Goal: Transaction & Acquisition: Book appointment/travel/reservation

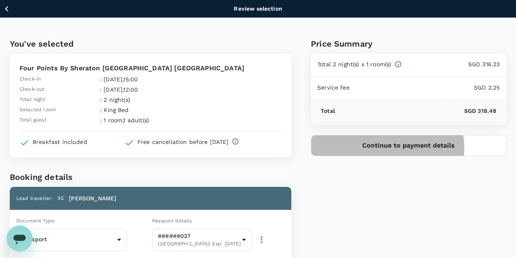
click at [426, 147] on button "Continue to payment details" at bounding box center [409, 145] width 196 height 21
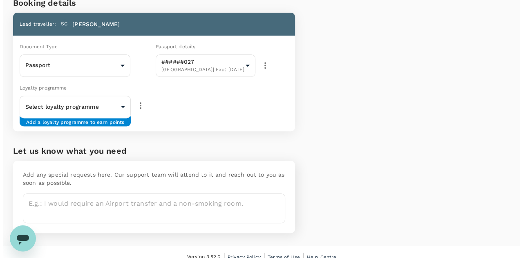
scroll to position [182, 0]
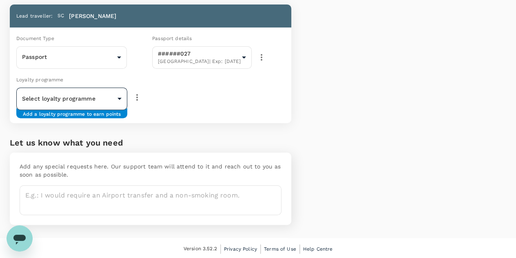
click at [133, 97] on body "Back to hotel details Review selection You've selected Four Points By Sheraton …" at bounding box center [258, 39] width 516 height 442
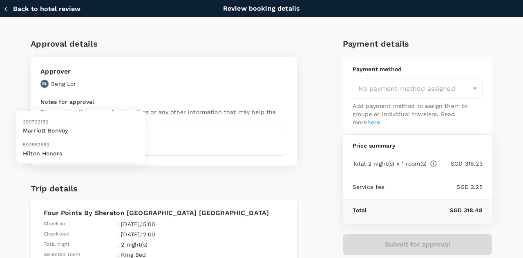
type input "9fbbbe2b-f4ca-495e-a82e-e84c83b30aa5"
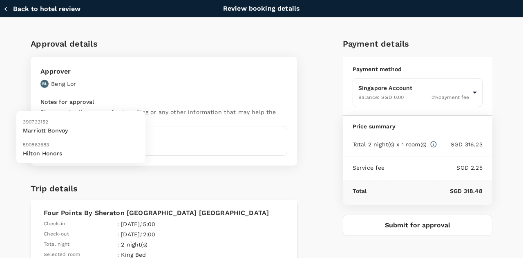
click at [101, 133] on p "Marriott Bonvoy" at bounding box center [81, 130] width 116 height 8
type input "9ffdfa9d-bc27-4f56-bdf1-db9522dde9e2"
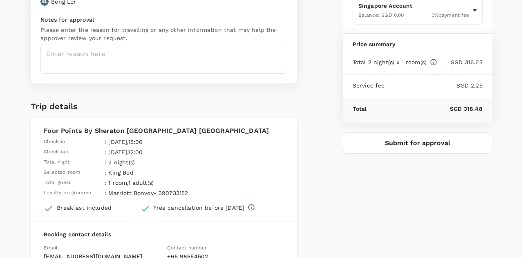
scroll to position [82, 0]
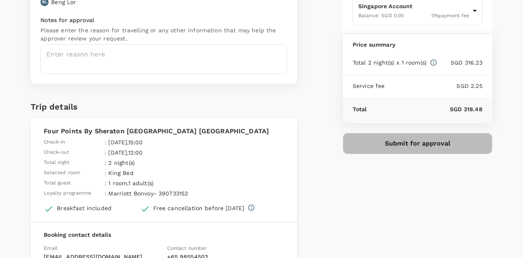
click at [441, 143] on button "Submit for approval" at bounding box center [417, 143] width 149 height 21
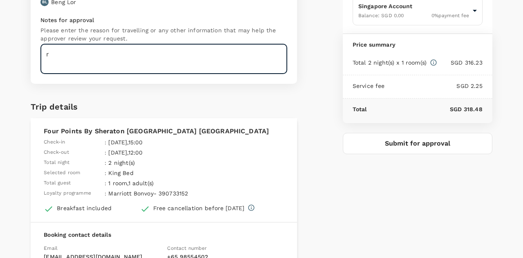
type textarea "r"
type textarea "travel for [GEOGRAPHIC_DATA] 2025"
click at [405, 136] on button "Submit for approval" at bounding box center [417, 143] width 149 height 21
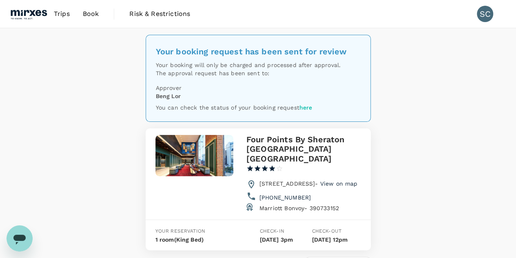
click at [394, 79] on div "Your booking request has been sent for review Your booking will only be charged…" at bounding box center [258, 166] width 516 height 276
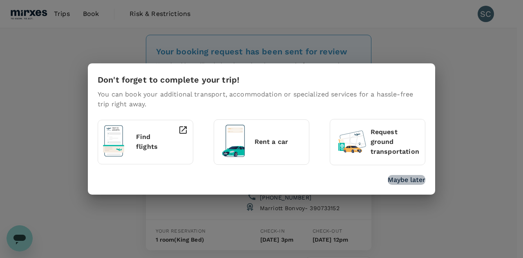
click at [411, 180] on p "Maybe later" at bounding box center [406, 180] width 38 height 10
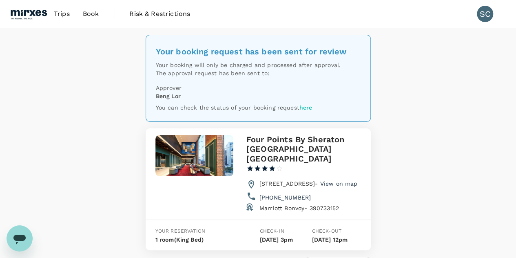
click at [465, 125] on div "Your booking request has been sent for review Your booking will only be charged…" at bounding box center [258, 166] width 516 height 276
click at [89, 11] on span "Book" at bounding box center [91, 14] width 16 height 10
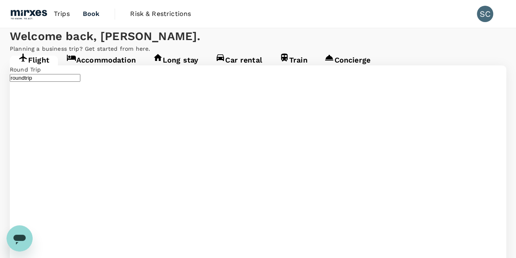
type input "Singapore Changi (SIN)"
type input "Kuala Lumpur, Malaysia (any)"
type input "Singapore Changi (SIN)"
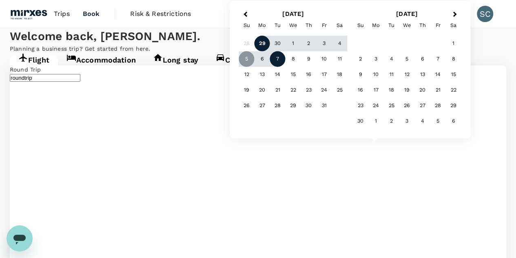
type input "Kuching, Malaysia (any)"
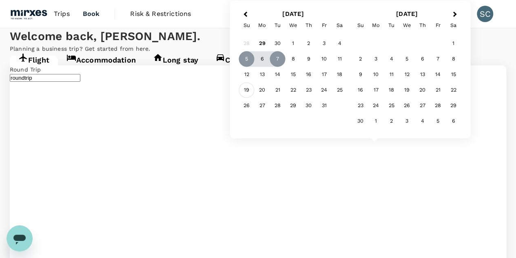
click at [247, 90] on div "19" at bounding box center [247, 90] width 16 height 16
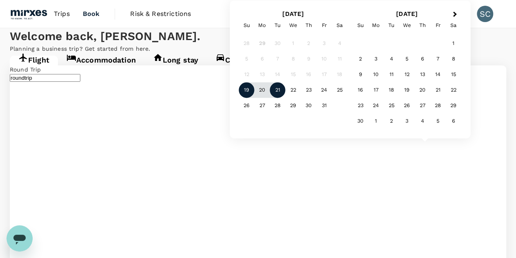
click at [280, 91] on div "21" at bounding box center [278, 90] width 16 height 16
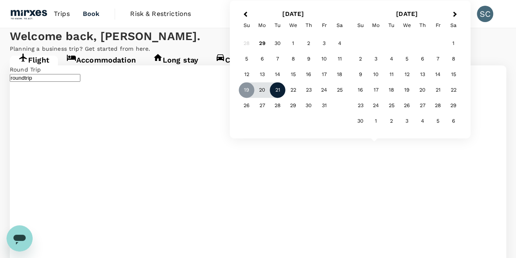
click at [279, 93] on div "21" at bounding box center [278, 90] width 16 height 16
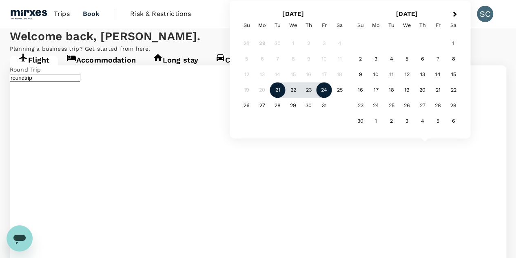
click at [322, 91] on div "24" at bounding box center [325, 90] width 16 height 16
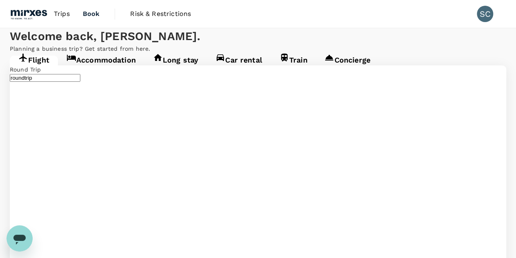
click at [122, 165] on input "text" at bounding box center [87, 169] width 71 height 8
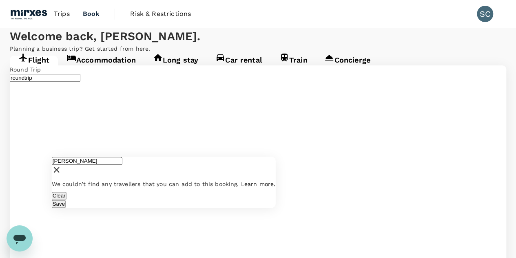
type input "jere"
click at [62, 165] on icon at bounding box center [57, 170] width 10 height 10
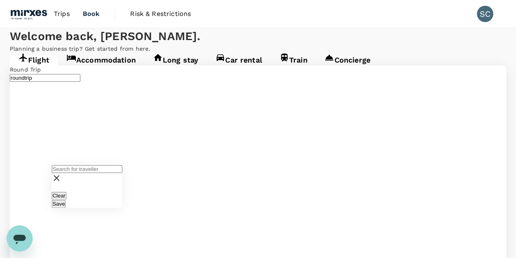
click at [62, 173] on icon at bounding box center [57, 178] width 10 height 10
click at [67, 196] on button "Clear" at bounding box center [59, 195] width 15 height 8
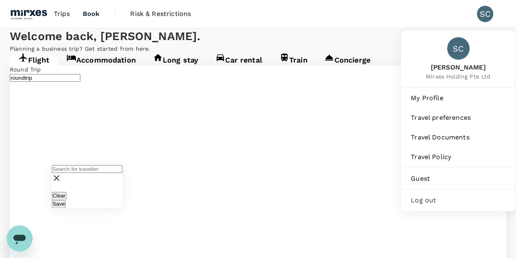
click at [485, 12] on div "SC" at bounding box center [485, 14] width 16 height 16
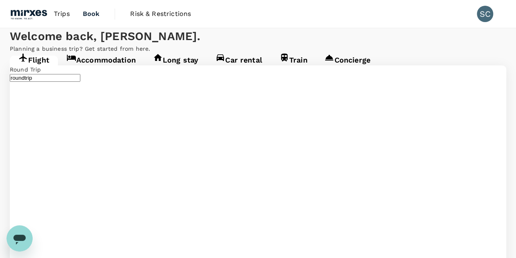
click at [485, 12] on div "SC" at bounding box center [485, 14] width 16 height 16
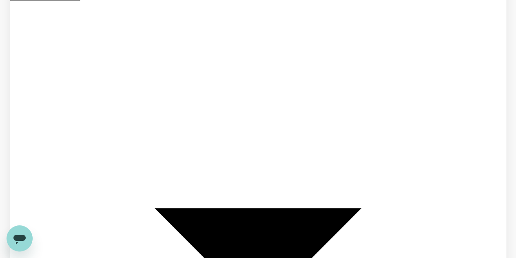
scroll to position [81, 0]
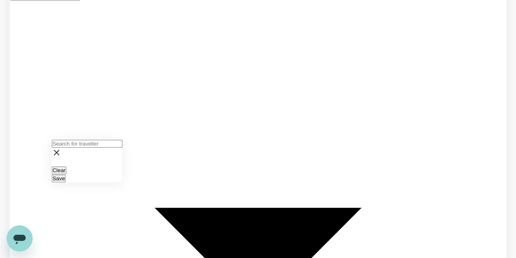
click at [117, 147] on input "text" at bounding box center [87, 144] width 71 height 8
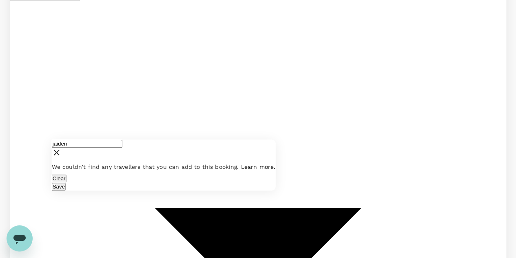
type input "jaiden"
click at [60, 153] on icon at bounding box center [57, 152] width 6 height 6
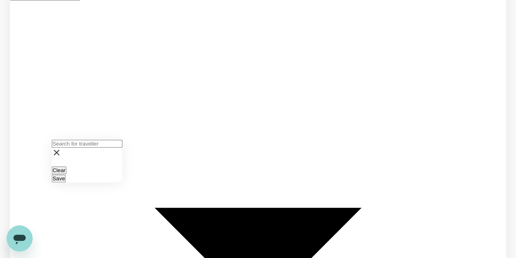
click at [62, 151] on icon at bounding box center [57, 152] width 10 height 10
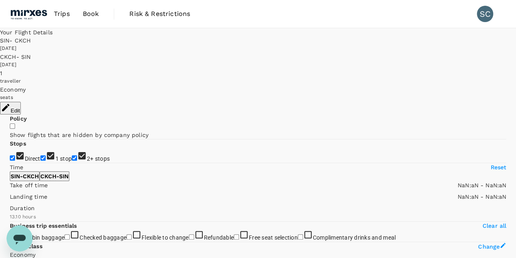
type input "SGD"
type input "1440"
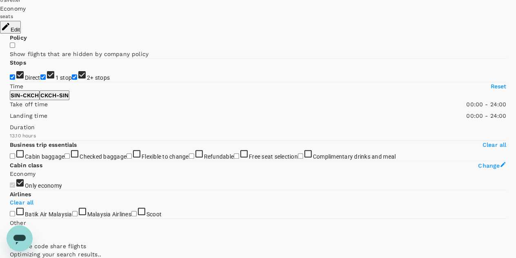
scroll to position [81, 0]
type input "880"
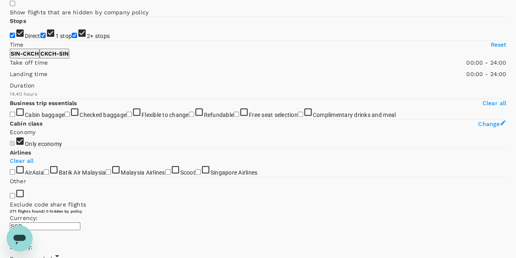
scroll to position [122, 0]
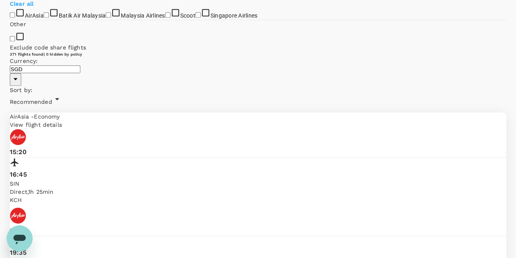
scroll to position [282, 0]
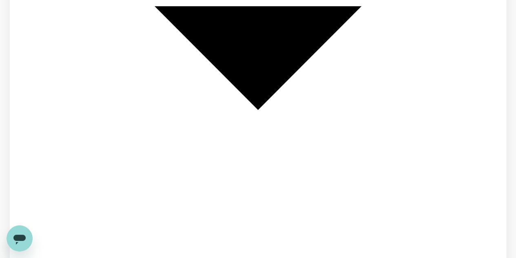
scroll to position [2, 0]
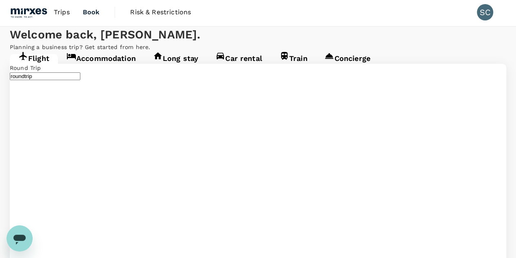
type input "Singapore Changi (SIN)"
type input "Kuching, Malaysia (any)"
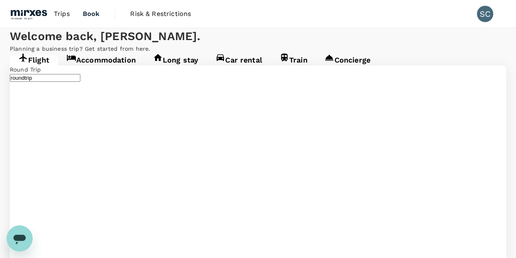
type input "Singapore Changi (SIN)"
type input "Kuching, Malaysia (any)"
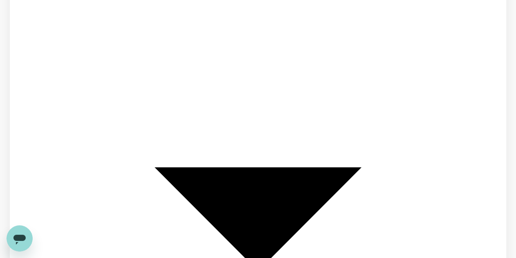
scroll to position [122, 0]
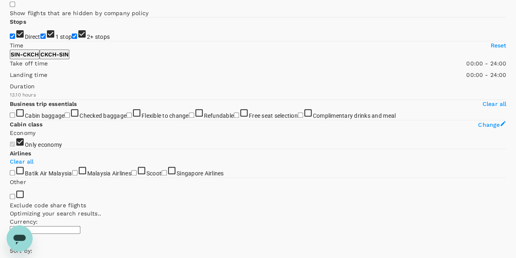
type input "880"
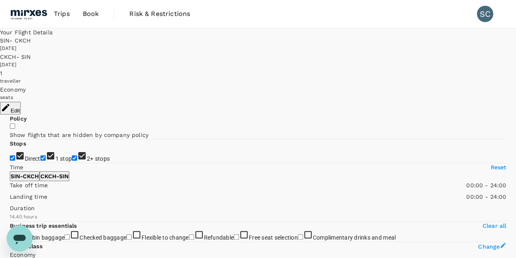
click at [40, 155] on input "1 stop" at bounding box center [42, 157] width 5 height 5
checkbox input "false"
drag, startPoint x: 13, startPoint y: 164, endPoint x: 54, endPoint y: 152, distance: 43.2
click at [72, 160] on input "2+ stops" at bounding box center [74, 157] width 5 height 5
checkbox input "false"
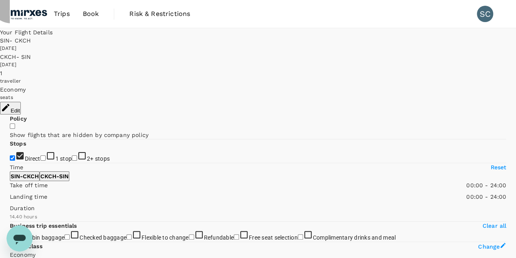
click at [21, 102] on button "Edit" at bounding box center [10, 108] width 21 height 13
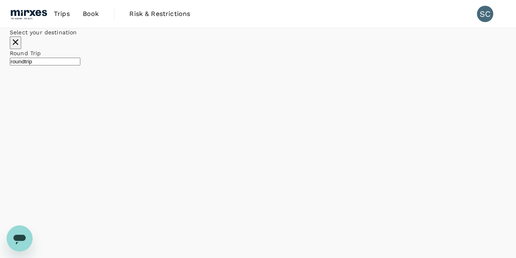
type input "Singapore Changi (SIN)"
type input "Kuching, Malaysia (any)"
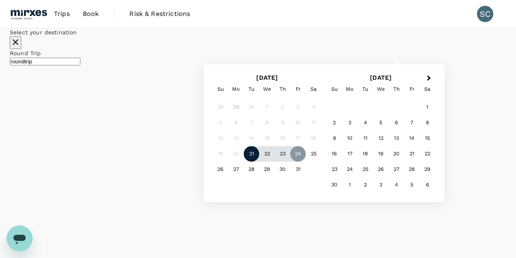
click at [260, 162] on div "21" at bounding box center [252, 154] width 16 height 16
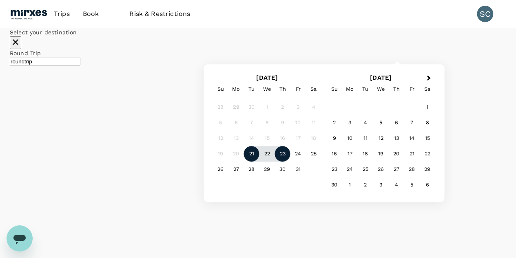
click at [291, 162] on div "23" at bounding box center [283, 154] width 16 height 16
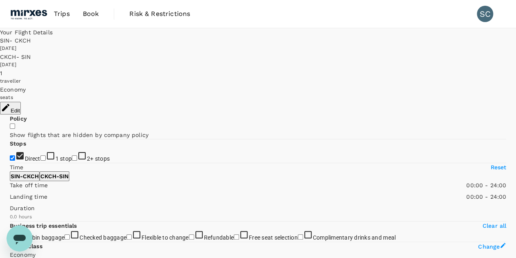
checkbox input "true"
